Goal: Task Accomplishment & Management: Use online tool/utility

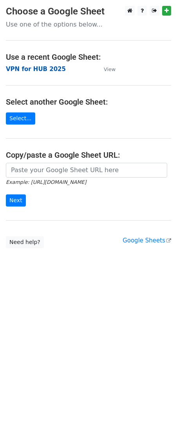
click at [44, 70] on strong "VPN for HUB 2025" at bounding box center [36, 69] width 60 height 7
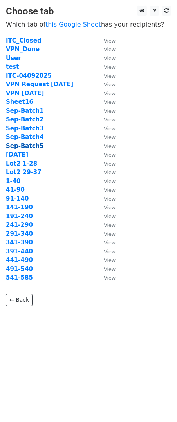
click at [31, 146] on strong "Sep-Batch5" at bounding box center [25, 146] width 38 height 7
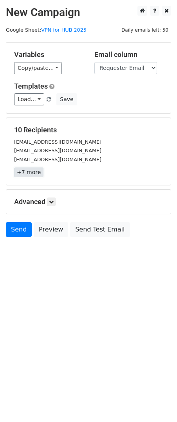
click at [24, 174] on link "+7 more" at bounding box center [28, 173] width 29 height 10
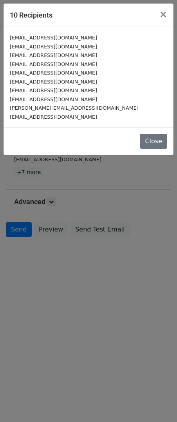
click at [84, 343] on div "10 Recipients × aun.hunhoy@shopee.com diyah.sukok@shopee.com max.chankate@shope…" at bounding box center [88, 211] width 177 height 422
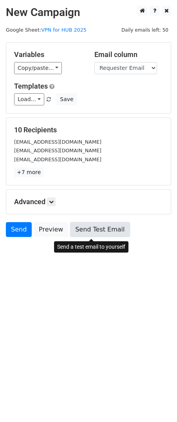
click at [79, 235] on link "Send Test Email" at bounding box center [99, 229] width 59 height 15
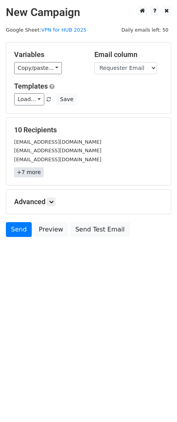
click at [31, 173] on link "+7 more" at bounding box center [28, 173] width 29 height 10
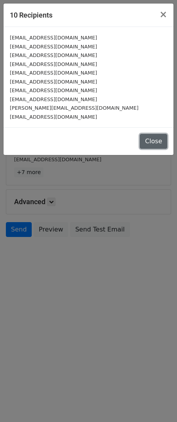
click at [156, 145] on button "Close" at bounding box center [153, 141] width 27 height 15
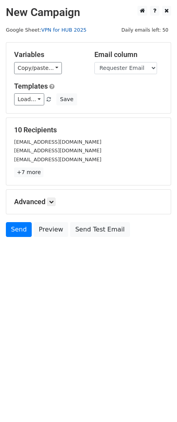
click at [53, 30] on link "VPN for HUB 2025" at bounding box center [63, 30] width 45 height 6
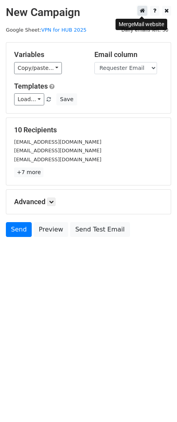
click at [145, 11] on link at bounding box center [142, 11] width 10 height 10
click at [28, 172] on link "+7 more" at bounding box center [28, 173] width 29 height 10
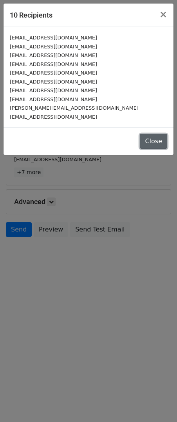
click at [152, 139] on button "Close" at bounding box center [153, 141] width 27 height 15
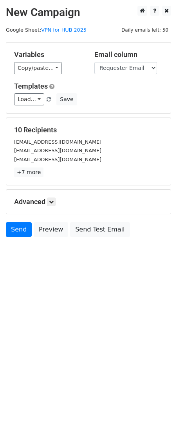
click at [130, 61] on div "Email column Ticket ID Ticket Link Ticket Status Requester Name Requester Email…" at bounding box center [128, 62] width 80 height 24
click at [46, 204] on h5 "Advanced" at bounding box center [88, 202] width 149 height 9
click at [48, 204] on link at bounding box center [51, 202] width 9 height 9
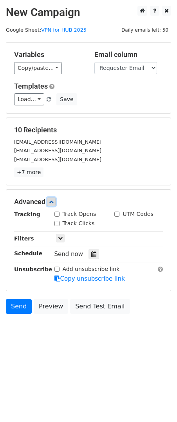
click at [49, 203] on link at bounding box center [51, 202] width 9 height 9
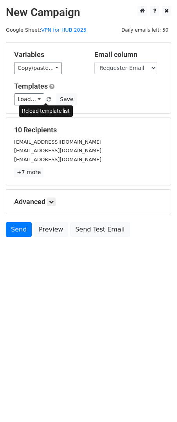
click at [46, 97] on link at bounding box center [49, 100] width 7 height 6
click at [47, 98] on span at bounding box center [49, 99] width 4 height 5
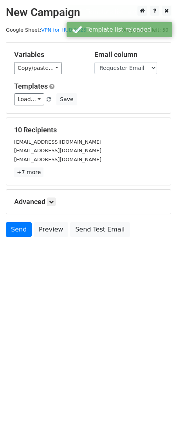
click at [136, 143] on div "aun.hunhoy@shopee.com" at bounding box center [88, 142] width 160 height 9
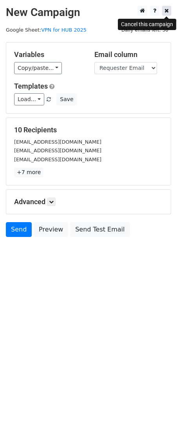
click at [163, 13] on link at bounding box center [166, 11] width 9 height 10
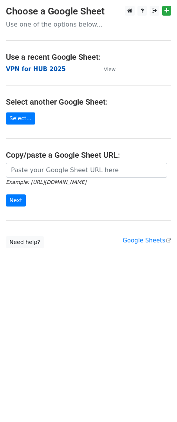
click at [41, 72] on strong "VPN for HUB 2025" at bounding box center [36, 69] width 60 height 7
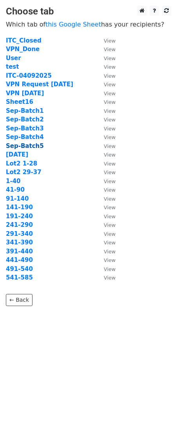
click at [28, 148] on strong "Sep-Batch5" at bounding box center [25, 146] width 38 height 7
click at [35, 147] on strong "Sep-Batch5" at bounding box center [25, 146] width 38 height 7
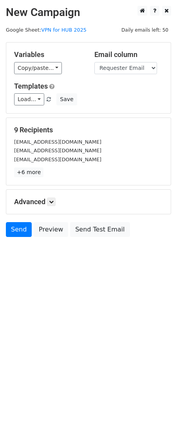
click at [89, 275] on html "New Campaign Daily emails left: 50 Google Sheet: VPN for HUB 2025 Variables Cop…" at bounding box center [88, 211] width 177 height 422
click at [13, 232] on link "Send" at bounding box center [19, 229] width 26 height 15
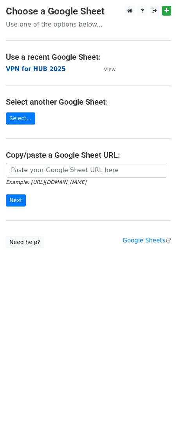
click at [41, 70] on strong "VPN for HUB 2025" at bounding box center [36, 69] width 60 height 7
